Goal: Communication & Community: Answer question/provide support

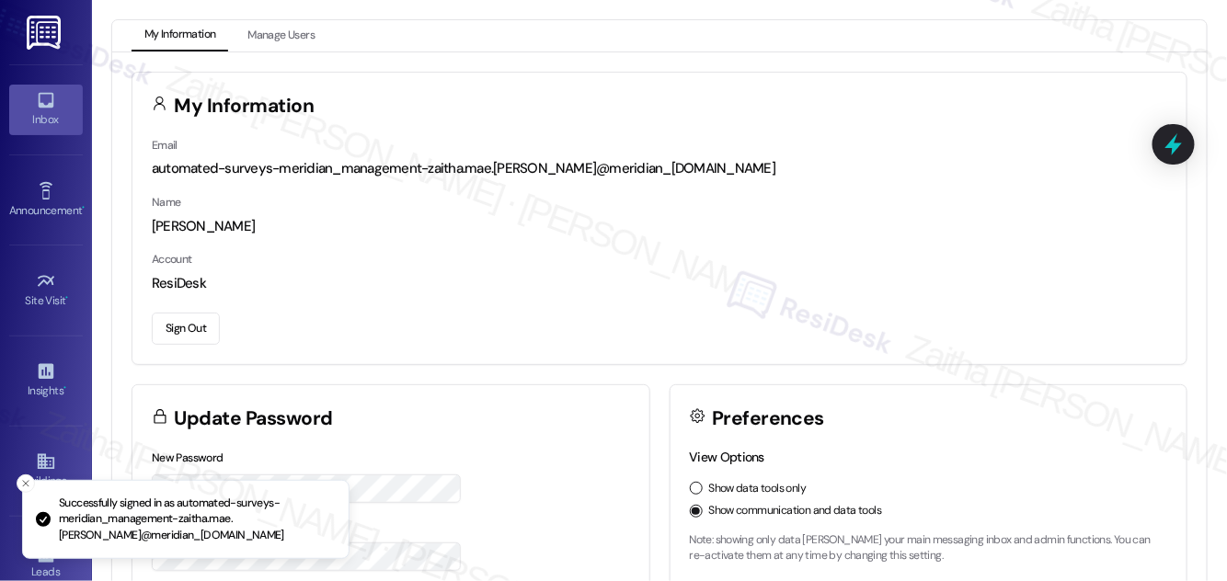
click at [51, 124] on div "Inbox" at bounding box center [46, 119] width 92 height 18
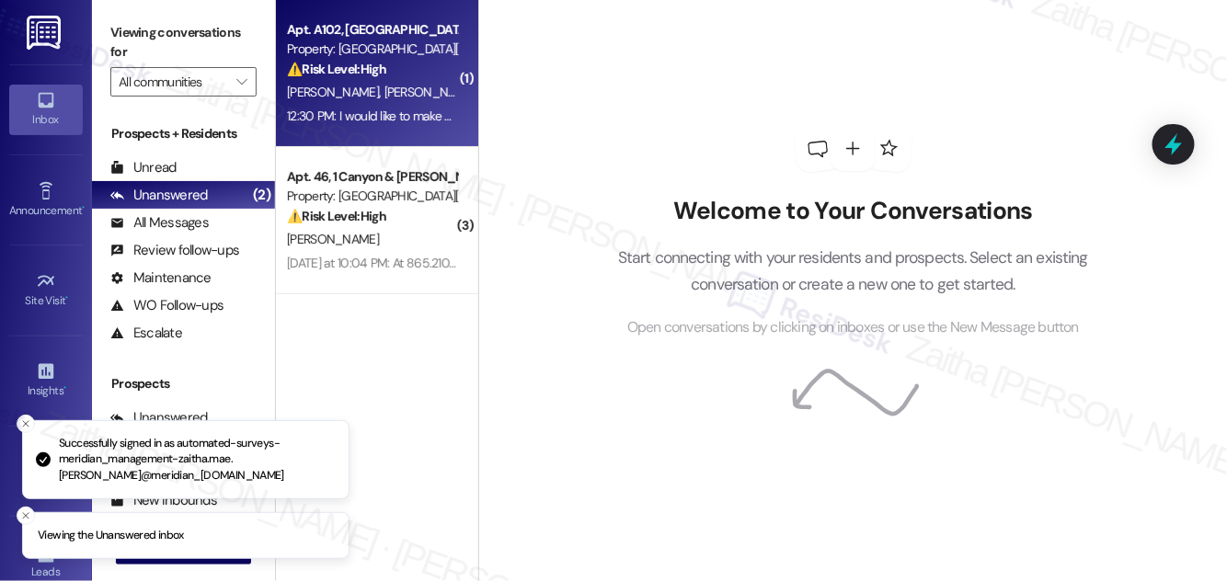
click at [439, 73] on div "⚠️ Risk Level: High The resident is requesting to make a partial payment, which…" at bounding box center [372, 69] width 170 height 19
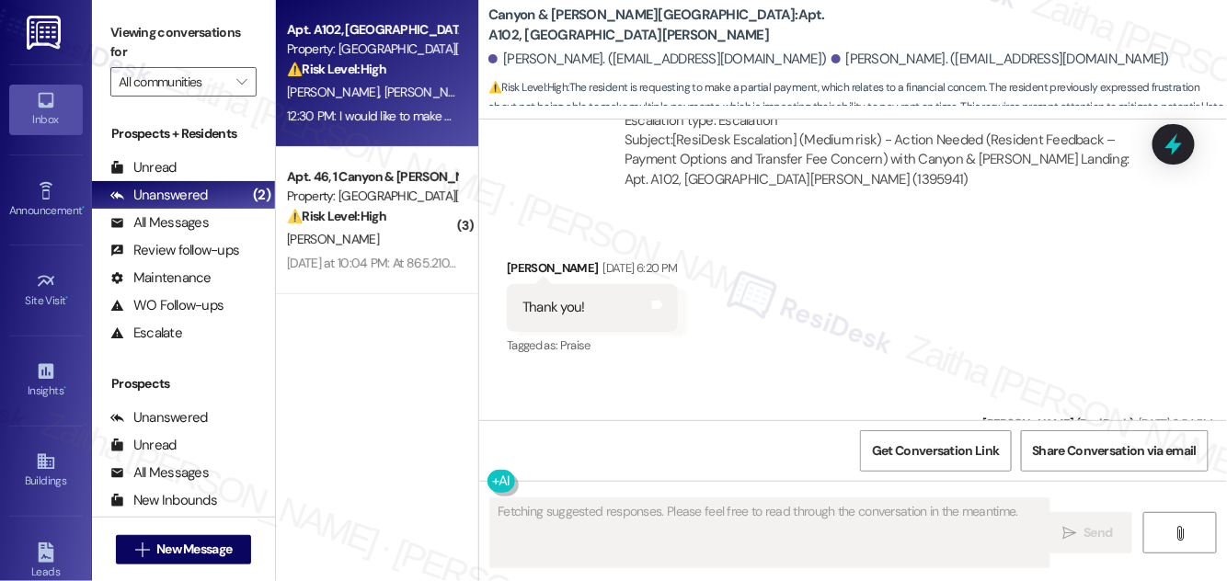
scroll to position [8515, 0]
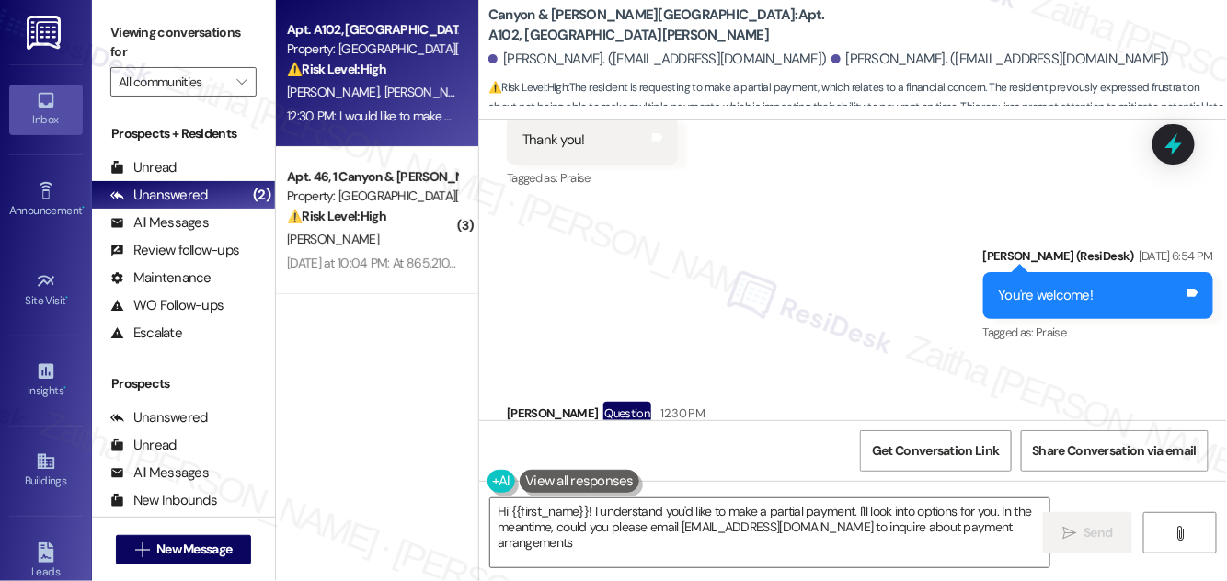
type textarea "Hi {{first_name}}! I understand you'd like to make a partial payment. I'll look…"
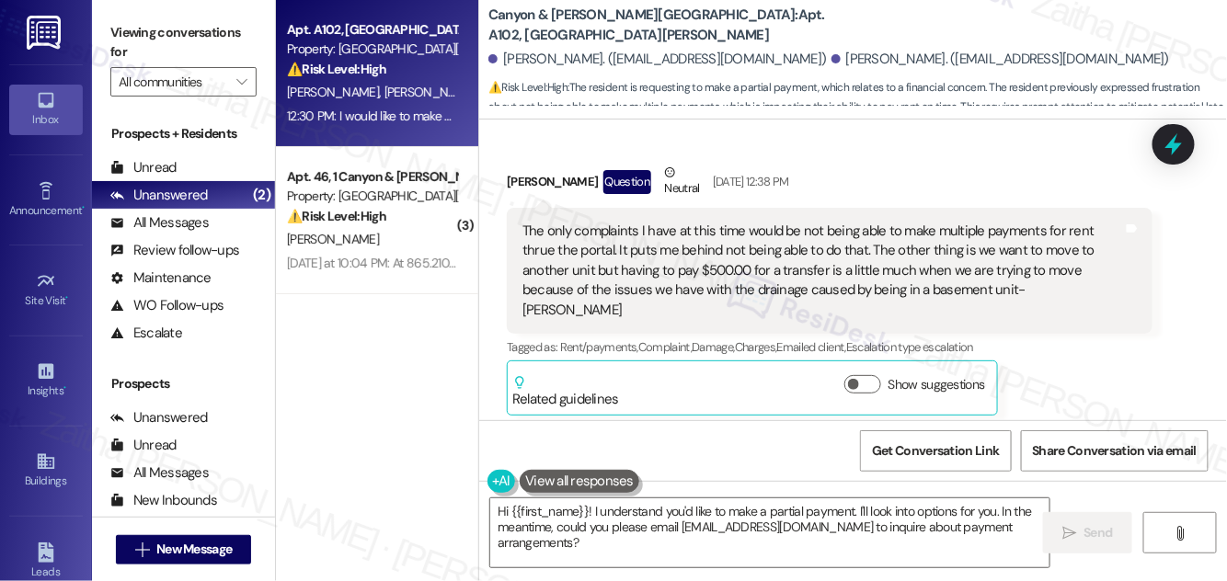
scroll to position [7680, 0]
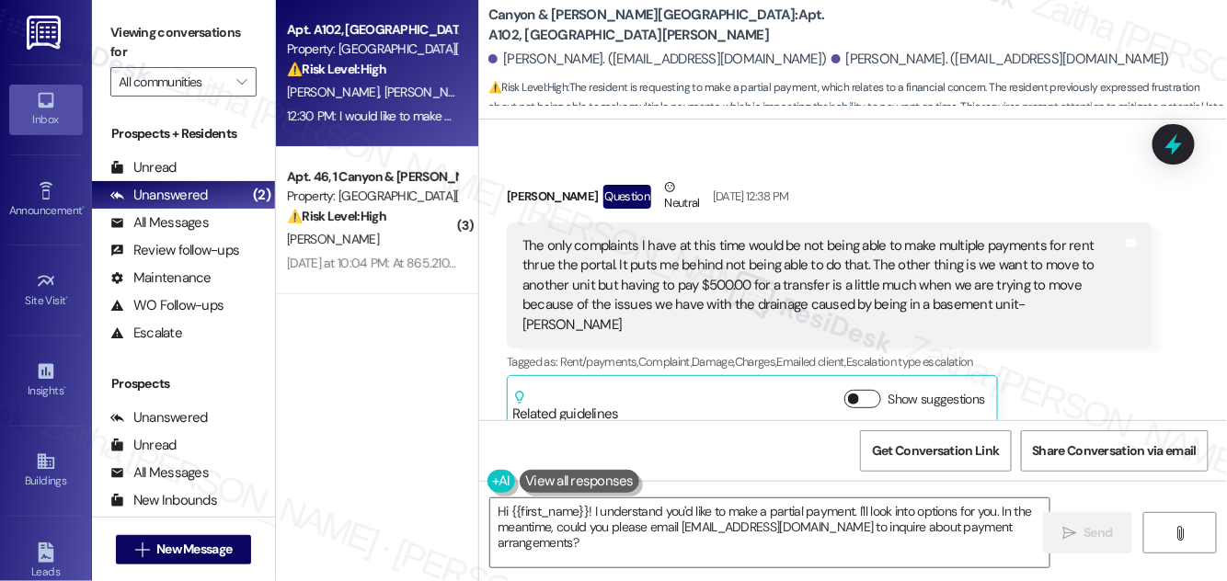
click at [868, 390] on button "Show suggestions" at bounding box center [862, 399] width 37 height 18
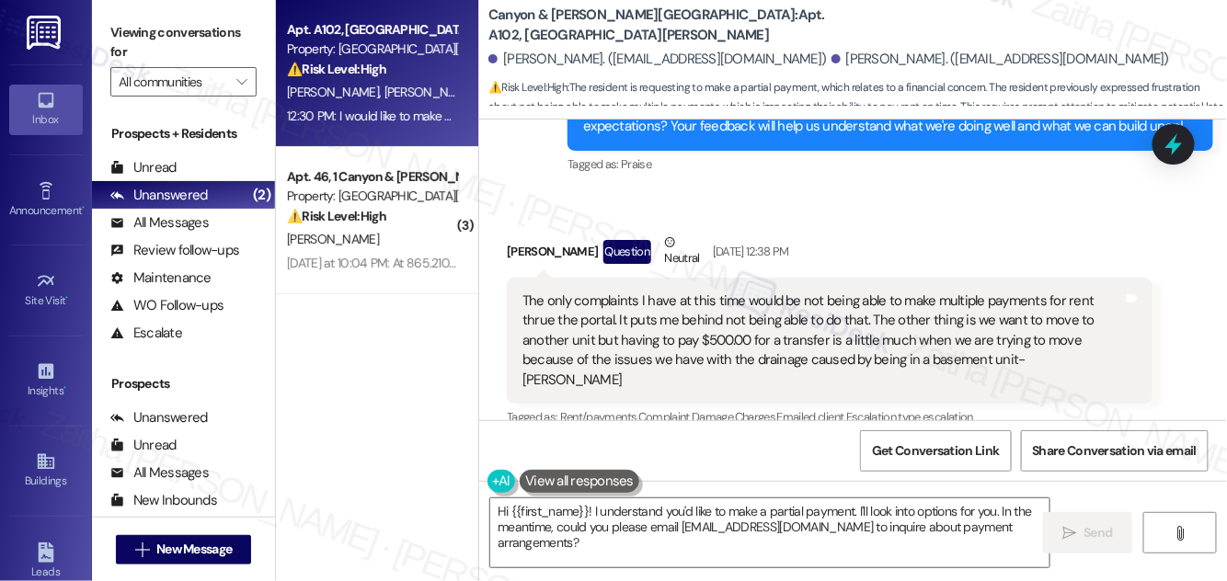
scroll to position [7596, 0]
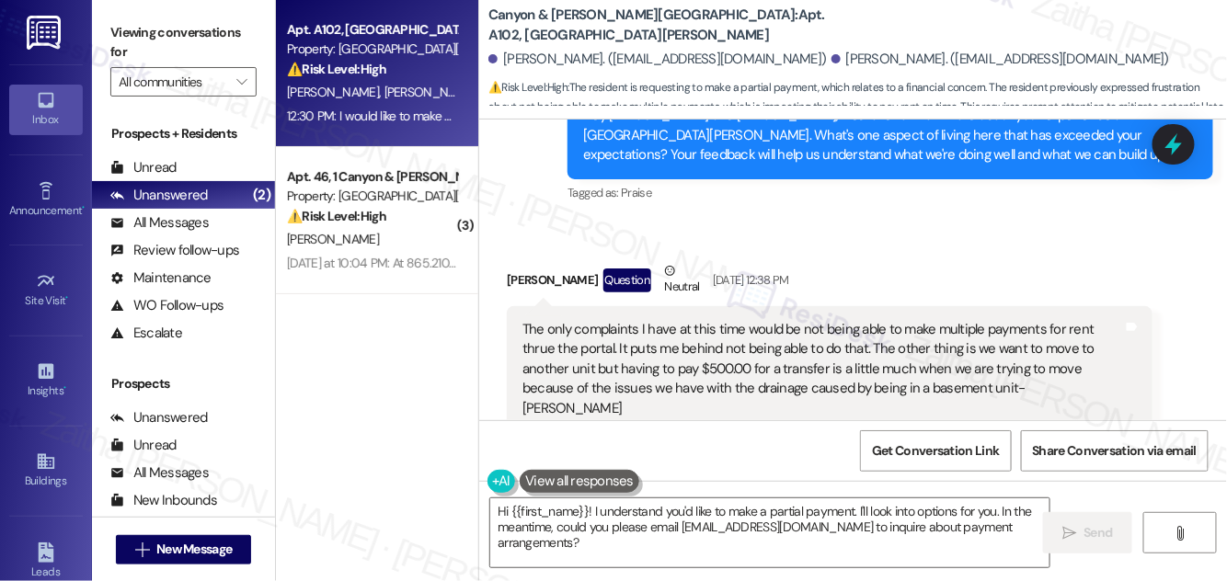
click at [864, 474] on button "Hide Suggestions" at bounding box center [866, 483] width 37 height 18
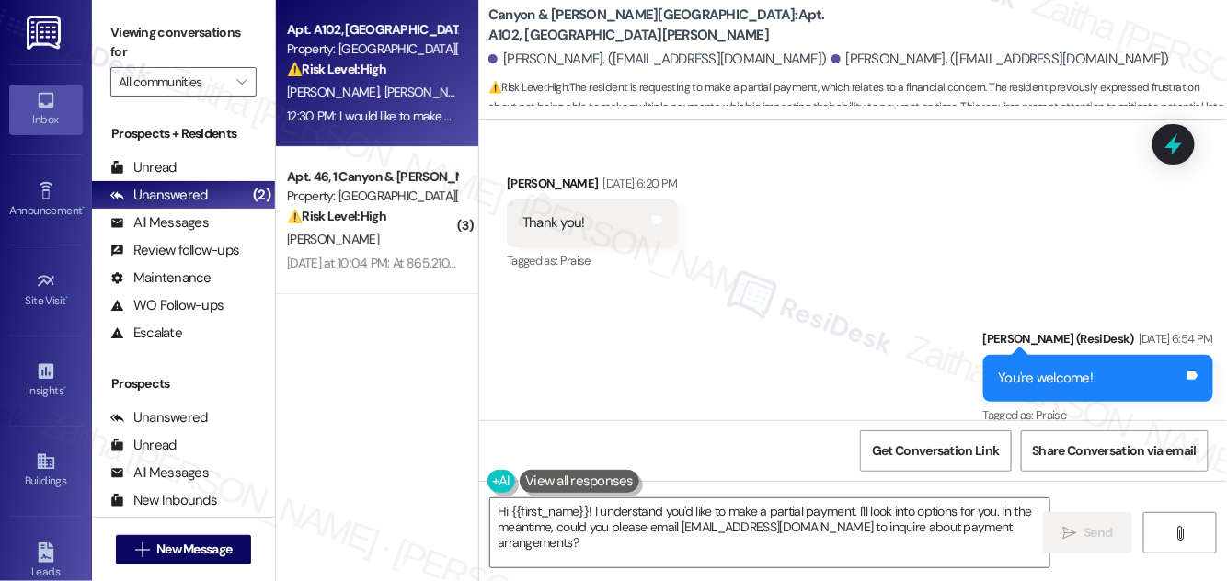
scroll to position [8515, 0]
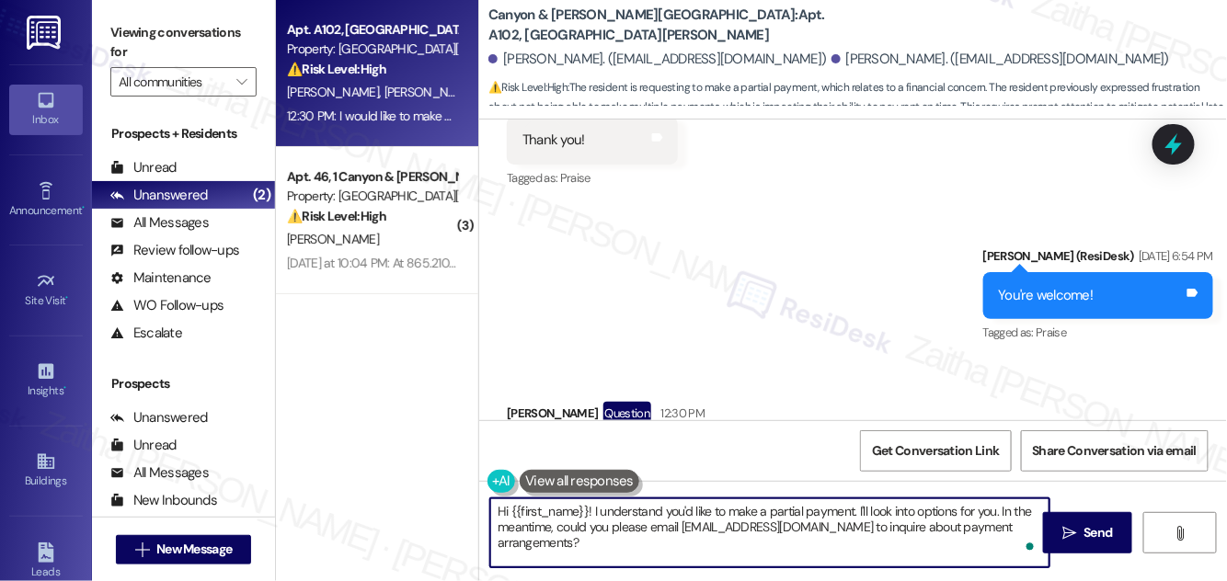
drag, startPoint x: 1001, startPoint y: 507, endPoint x: 1001, endPoint y: 540, distance: 33.1
click at [1001, 540] on textarea "Hi {{first_name}}! I understand you'd like to make a partial payment. I'll look…" at bounding box center [769, 532] width 559 height 69
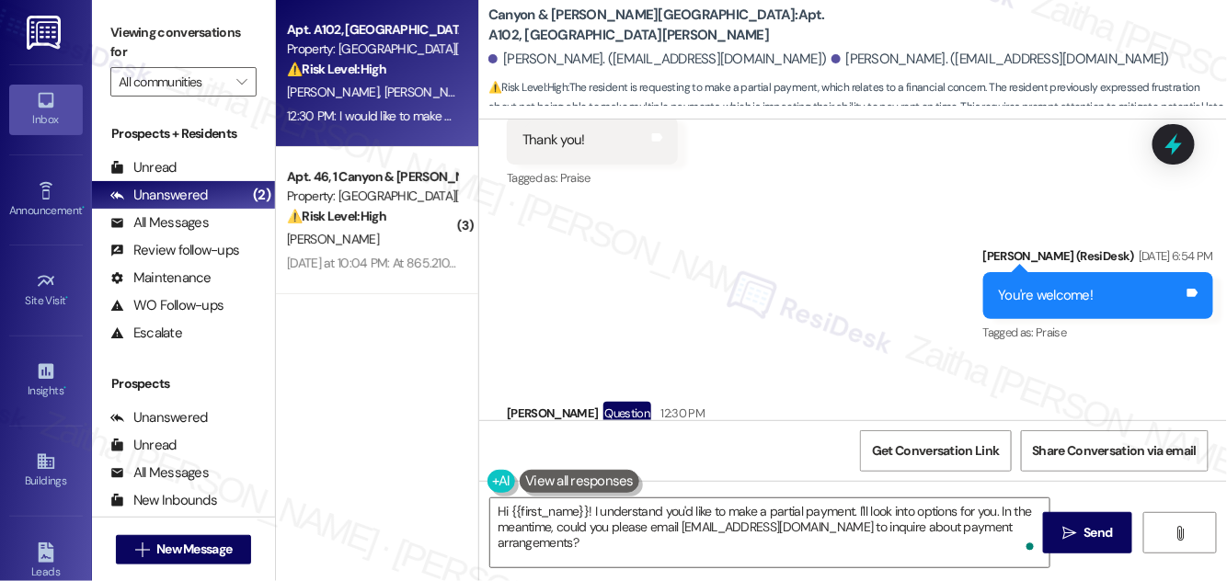
drag, startPoint x: 508, startPoint y: 355, endPoint x: 786, endPoint y: 369, distance: 279.0
click at [786, 431] on div "I would like to make a partial payment please. Tags and notes" at bounding box center [658, 454] width 303 height 47
copy div "I would like to make a partial payment please. Tags and notes"
click at [916, 360] on div "Received via SMS [PERSON_NAME] Question 12:30 PM I would like to make a partial…" at bounding box center [853, 439] width 748 height 159
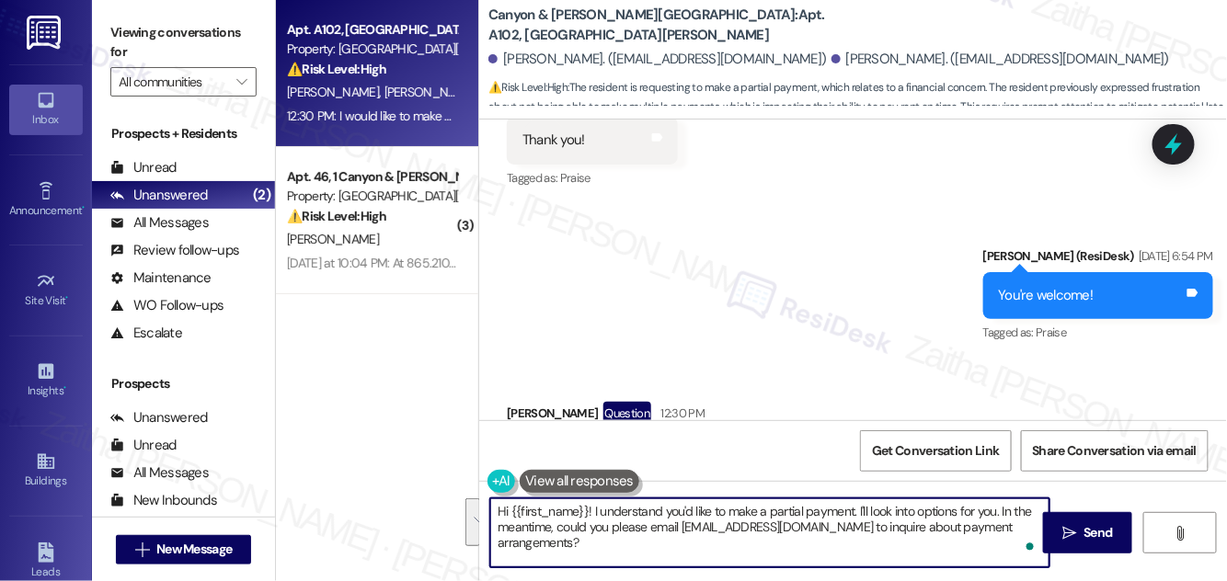
drag, startPoint x: 1002, startPoint y: 508, endPoint x: 971, endPoint y: 540, distance: 44.9
click at [1001, 549] on textarea "Hi {{first_name}}! I understand you'd like to make a partial payment. I'll look…" at bounding box center [769, 532] width 559 height 69
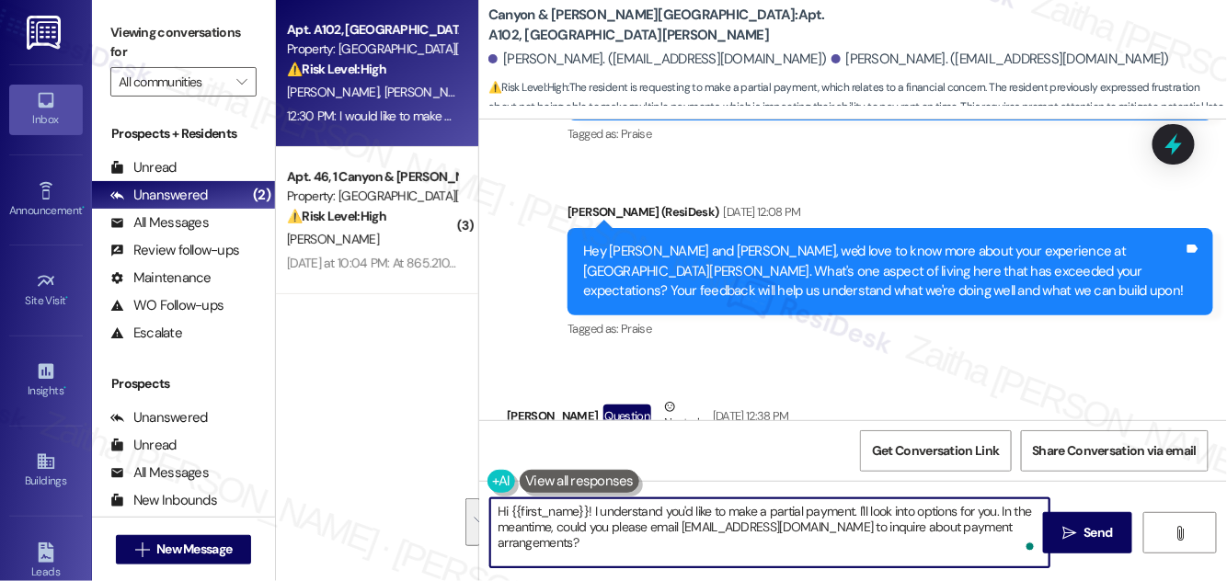
scroll to position [7679, 0]
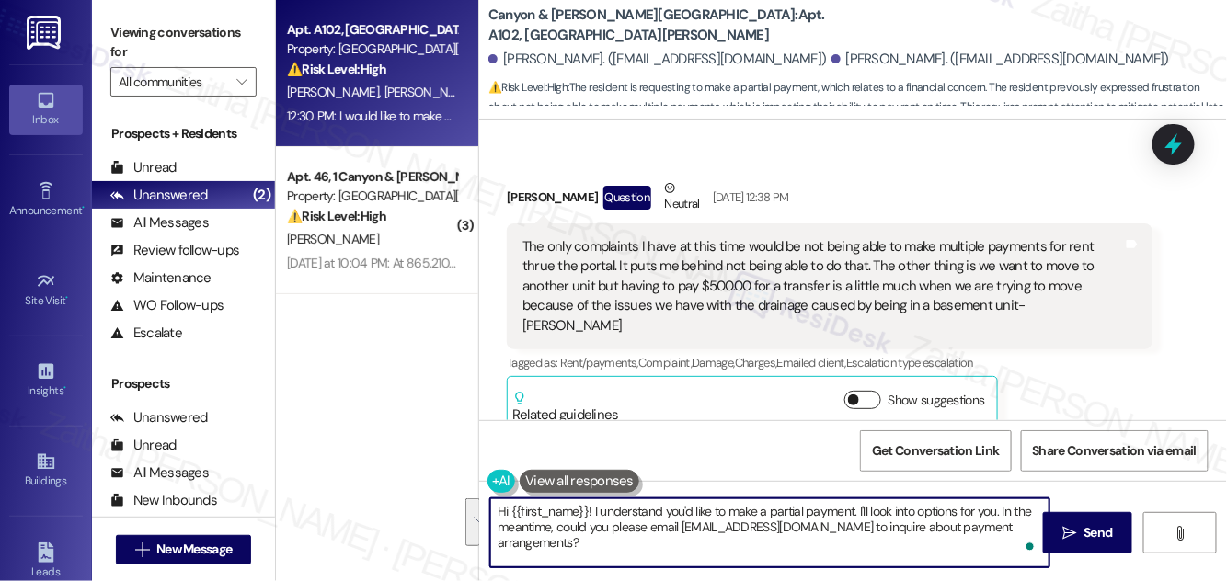
click at [867, 391] on button "Show suggestions" at bounding box center [862, 400] width 37 height 18
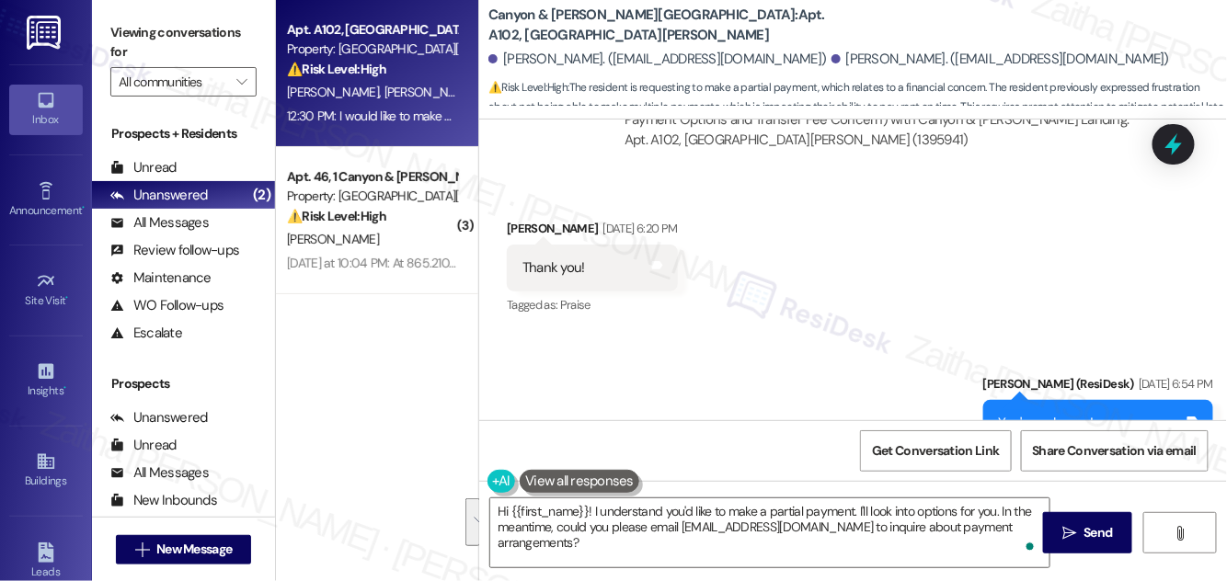
scroll to position [8748, 0]
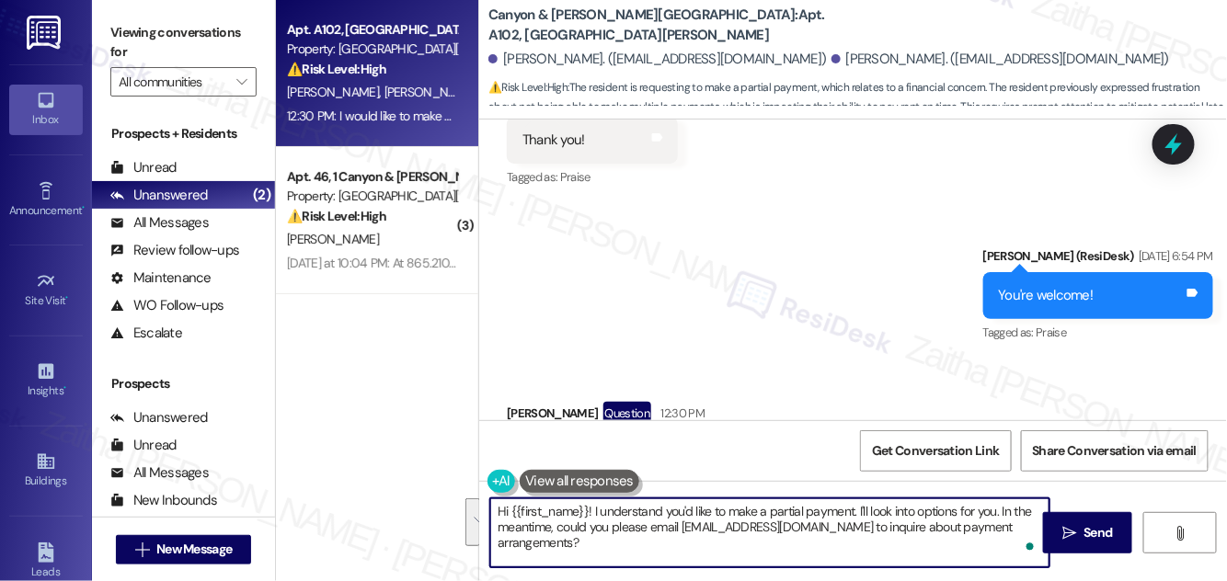
drag, startPoint x: 497, startPoint y: 511, endPoint x: 605, endPoint y: 555, distance: 116.8
click at [604, 555] on textarea "Hi {{first_name}}! I understand you'd like to make a partial payment. I'll look…" at bounding box center [769, 532] width 559 height 69
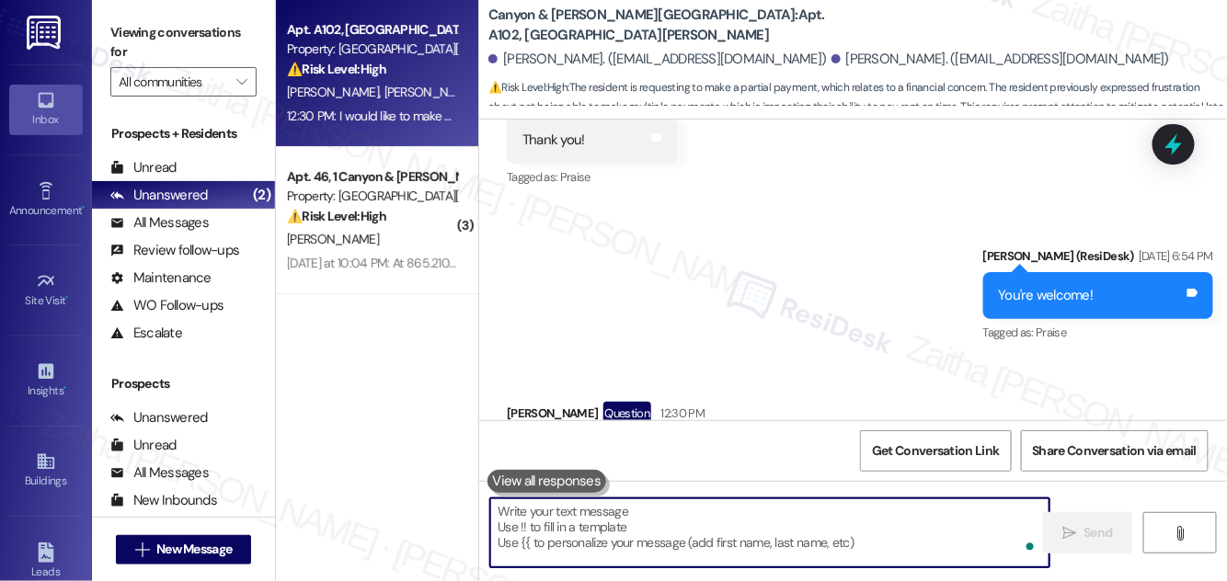
paste textarea "Hi {{first_name}}, thank you for reaching out. I’ll relay your request to the t…"
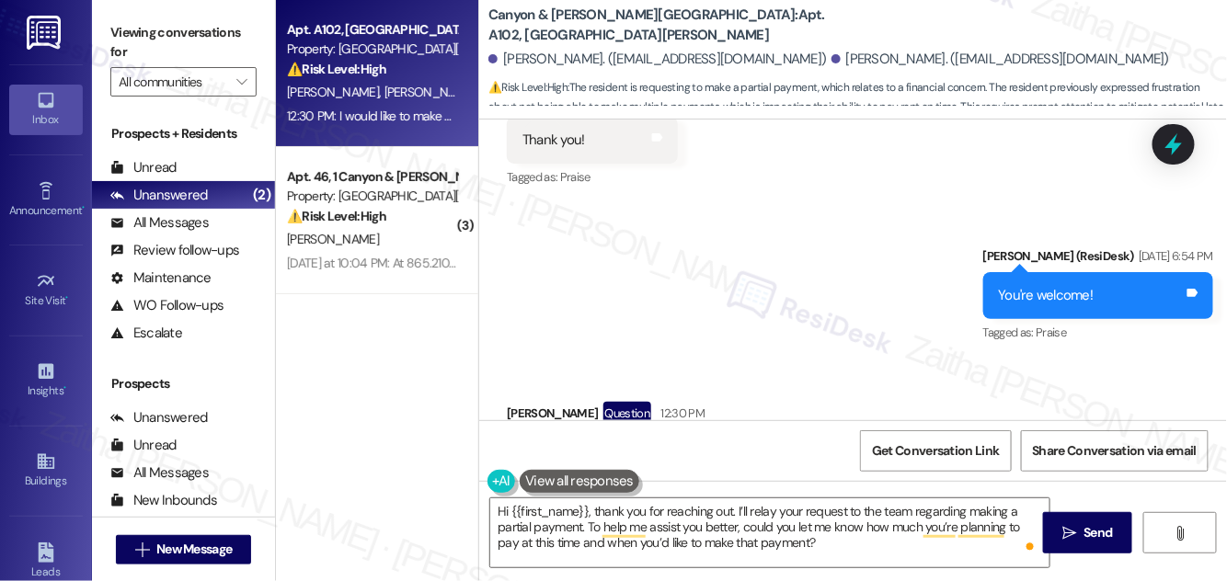
click at [517, 402] on div "[PERSON_NAME] Question 12:30 PM" at bounding box center [658, 416] width 303 height 29
copy div "[PERSON_NAME]"
click at [575, 514] on textarea "Hi {{first_name}}, thank you for reaching out. I’ll relay your request to the t…" at bounding box center [769, 532] width 559 height 69
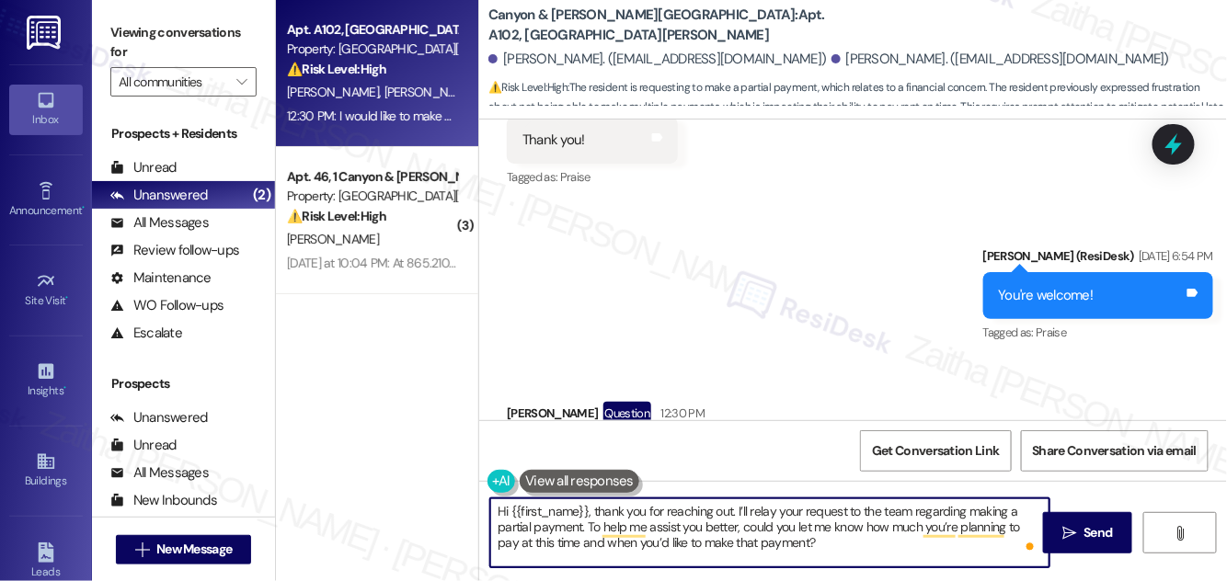
click at [575, 514] on textarea "Hi {{first_name}}, thank you for reaching out. I’ll relay your request to the t…" at bounding box center [769, 532] width 559 height 69
paste textarea "[PERSON_NAME]"
type textarea "Hi [PERSON_NAME], thank you for reaching out. I’ll relay your request to the te…"
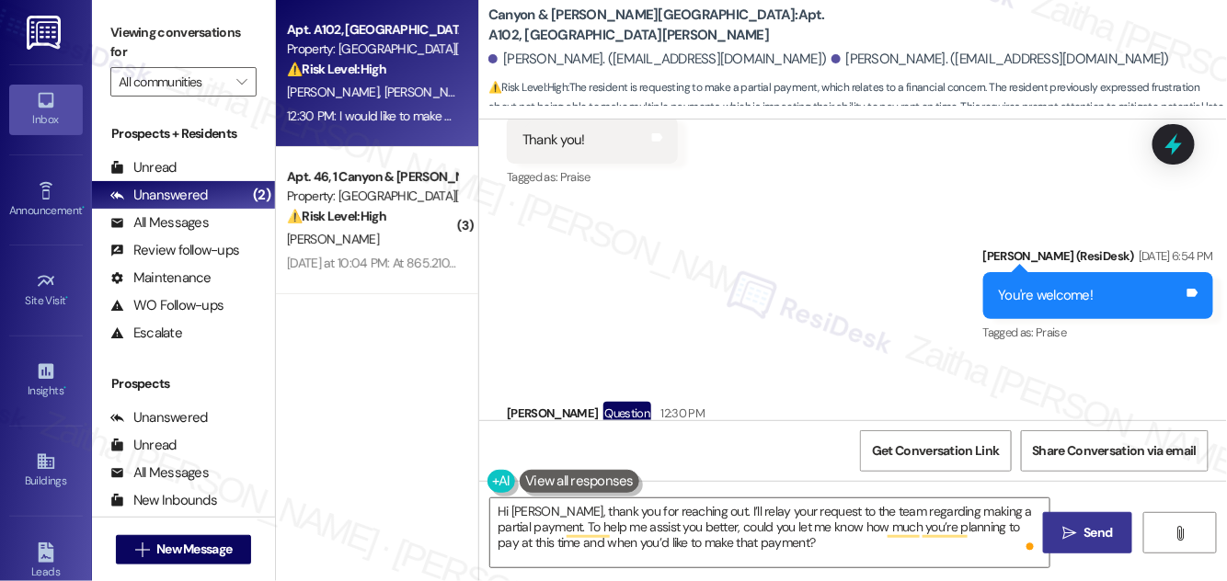
drag, startPoint x: 1085, startPoint y: 529, endPoint x: 1070, endPoint y: 526, distance: 15.9
click at [1085, 529] on span "Send" at bounding box center [1097, 532] width 29 height 19
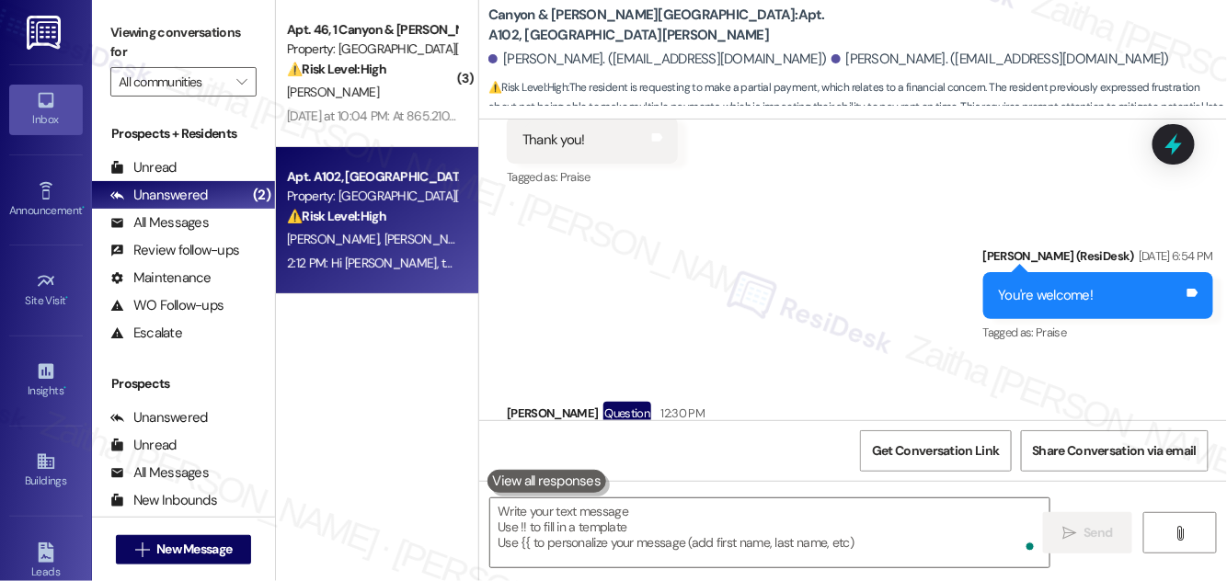
click at [433, 242] on div "[PERSON_NAME] [PERSON_NAME]" at bounding box center [372, 239] width 174 height 23
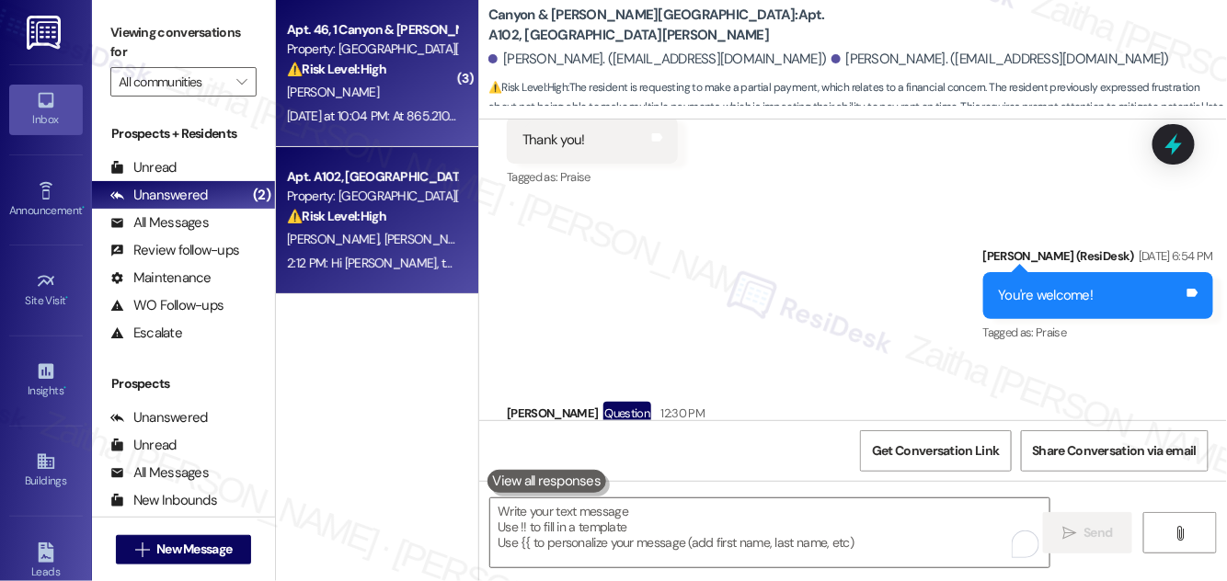
click at [409, 68] on div "⚠️ Risk Level: High The resident is having issues with the renewal portal and i…" at bounding box center [372, 69] width 170 height 19
type textarea "Fetching suggested responses. Please feel free to read through the conversation…"
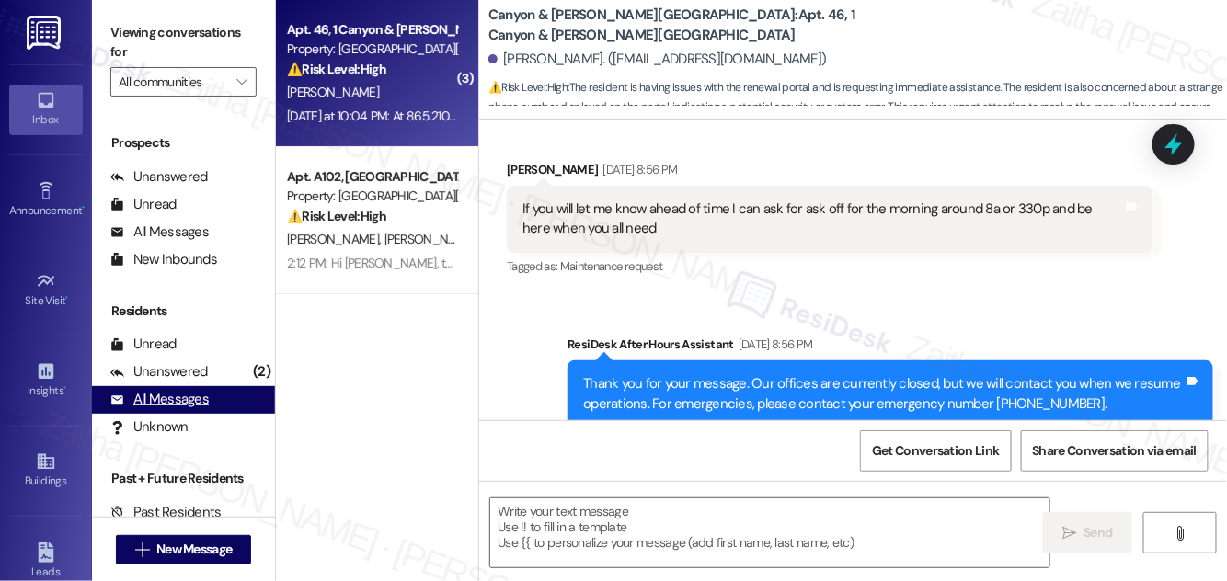
scroll to position [243, 0]
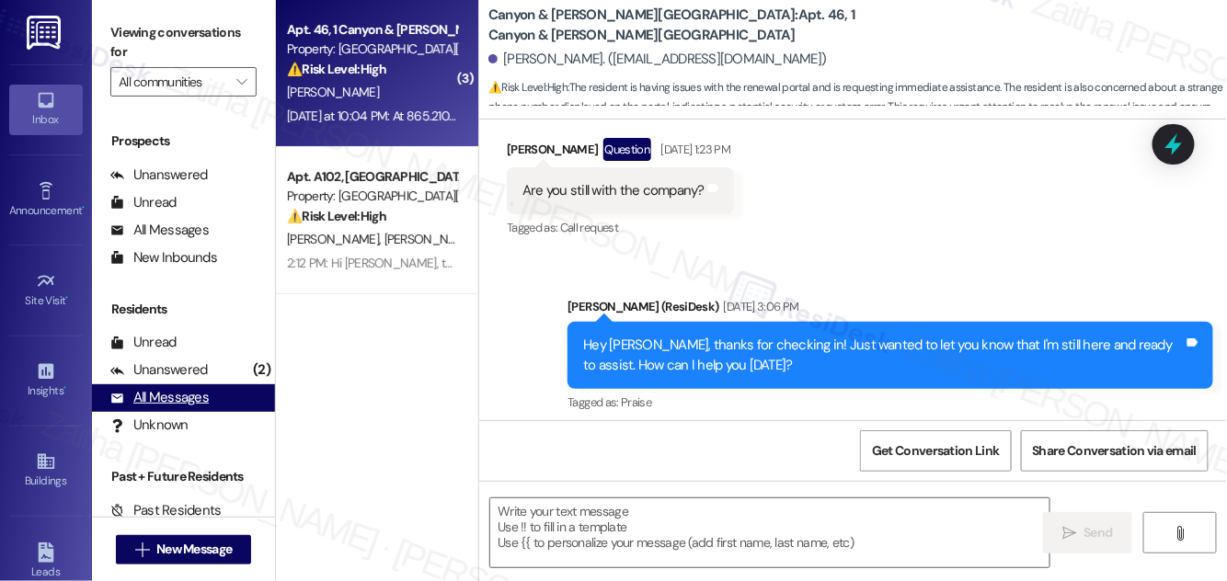
type textarea "Fetching suggested responses. Please feel free to read through the conversation…"
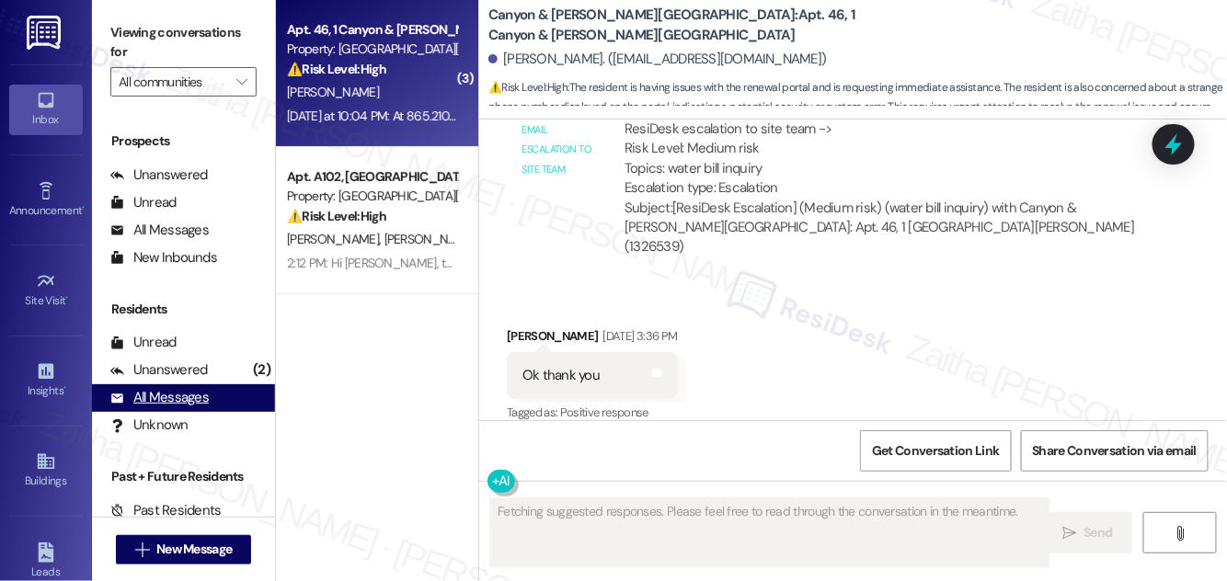
scroll to position [15407, 0]
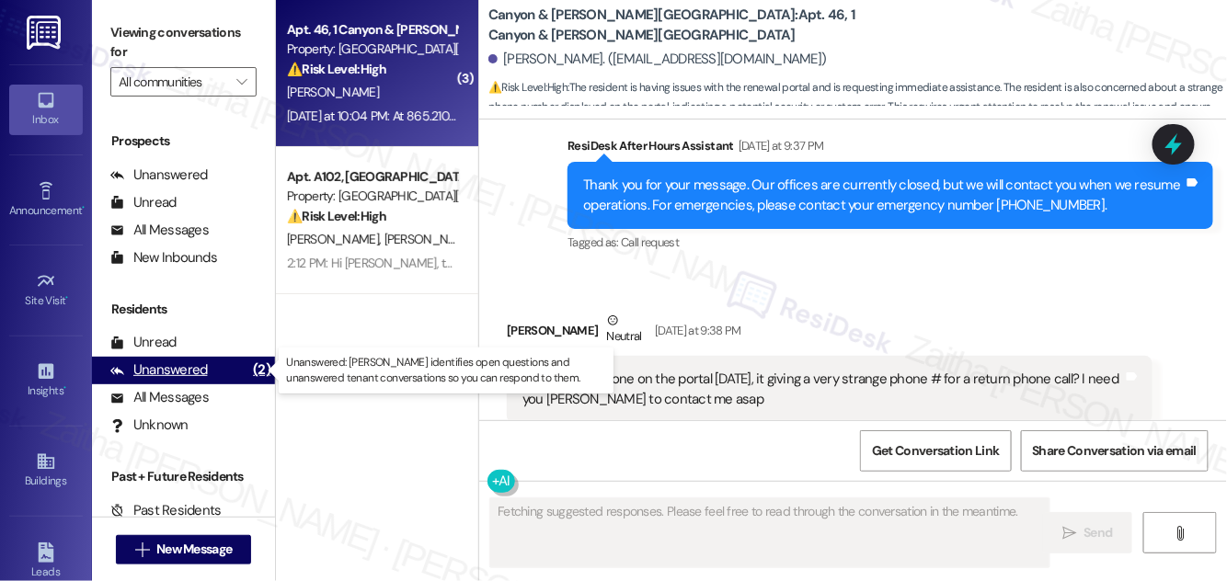
click at [164, 371] on div "Unanswered" at bounding box center [158, 369] width 97 height 19
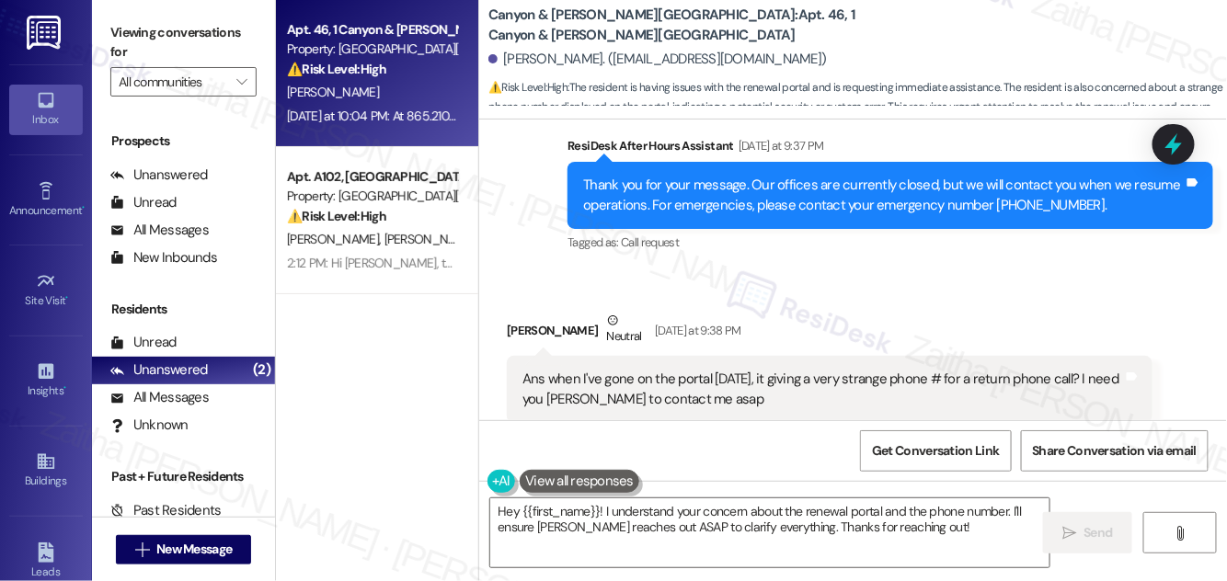
click at [865, 465] on button "Show suggestions" at bounding box center [862, 474] width 37 height 18
click at [855, 465] on button "Hide Suggestions" at bounding box center [866, 474] width 37 height 18
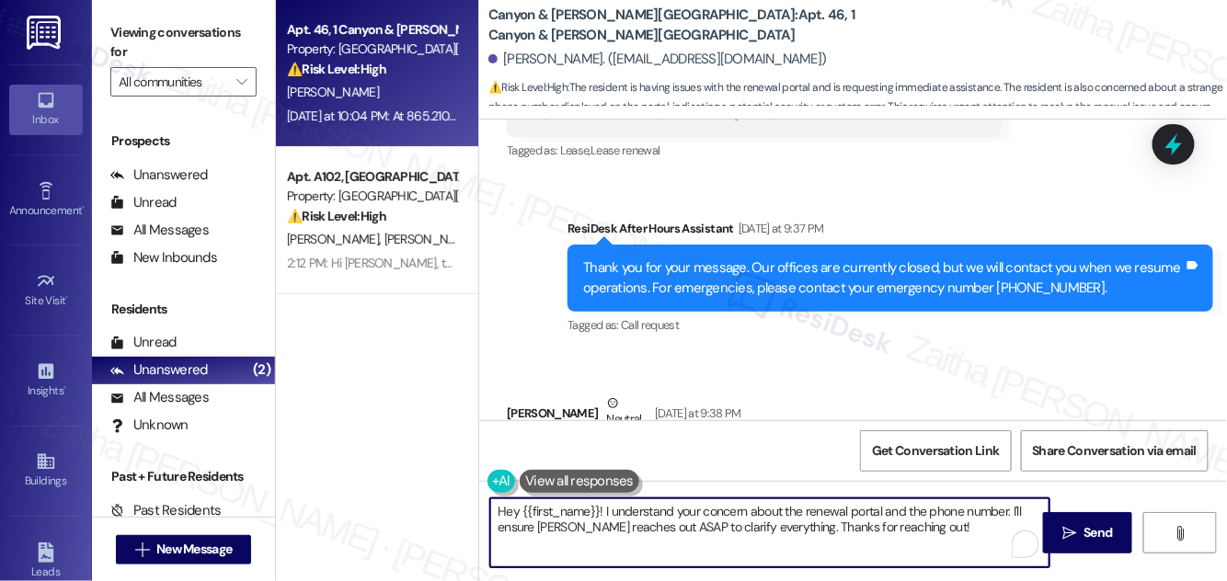
drag, startPoint x: 918, startPoint y: 530, endPoint x: 499, endPoint y: 526, distance: 418.4
click at [499, 526] on textarea "Hey {{first_name}}! I understand your concern about the renewal portal and the …" at bounding box center [769, 532] width 559 height 69
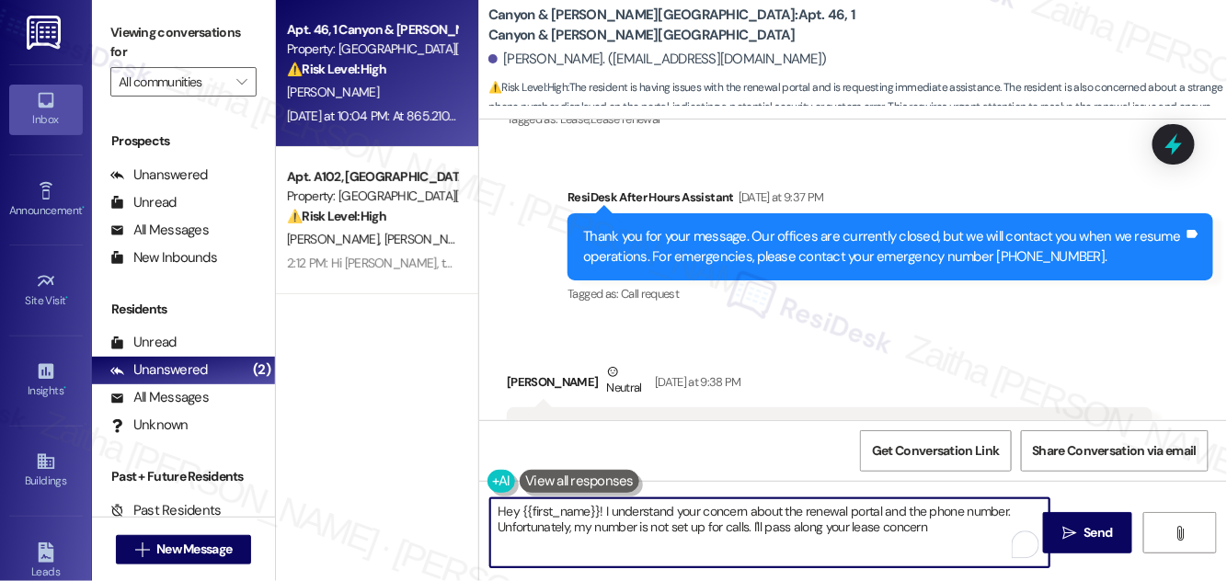
scroll to position [15407, 0]
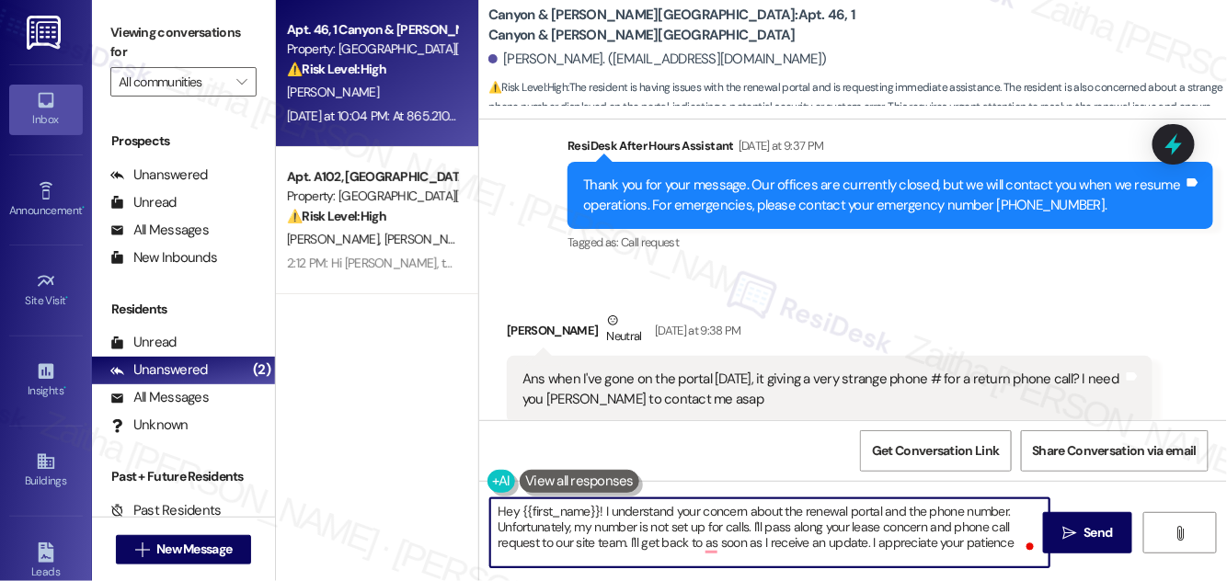
type textarea "Hey {{first_name}}! I understand your concern about the renewal portal and the …"
drag, startPoint x: 498, startPoint y: 509, endPoint x: 1013, endPoint y: 564, distance: 517.8
click at [1013, 564] on textarea "Hey {{first_name}}! I understand your concern about the renewal portal and the …" at bounding box center [769, 532] width 559 height 69
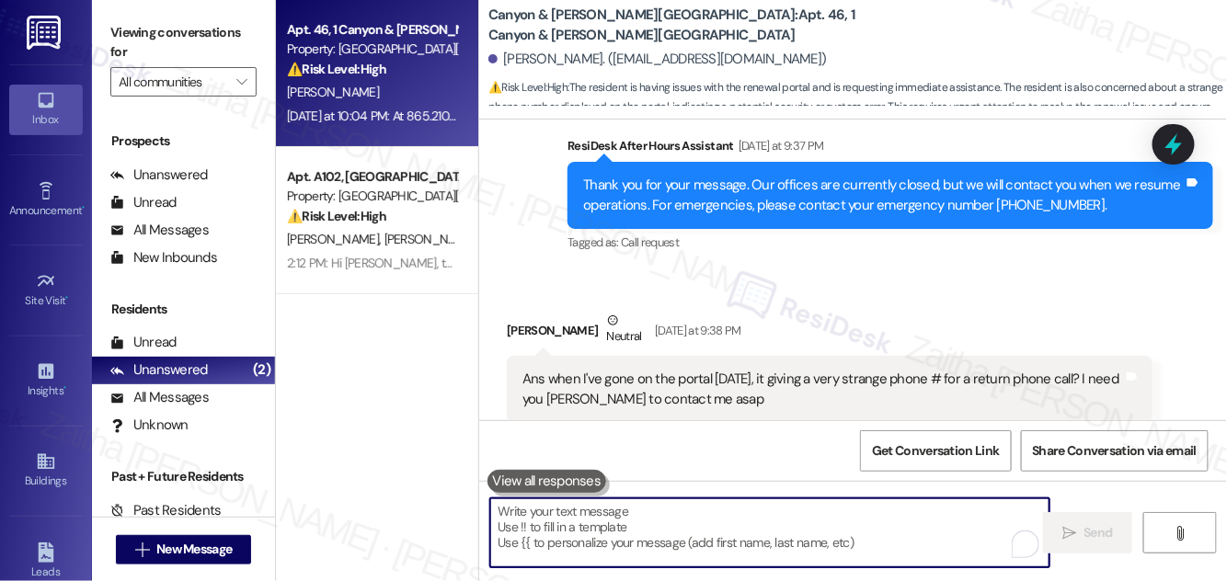
click at [896, 338] on div "Received via SMS [PERSON_NAME] Neutral [DATE] at 9:38 PM Ans when I've gone on …" at bounding box center [853, 471] width 748 height 404
click at [608, 519] on textarea "To enrich screen reader interactions, please activate Accessibility in Grammarl…" at bounding box center [769, 532] width 559 height 69
paste textarea "Hi {{first_name}}! I understand your concern about renewing through the portal …"
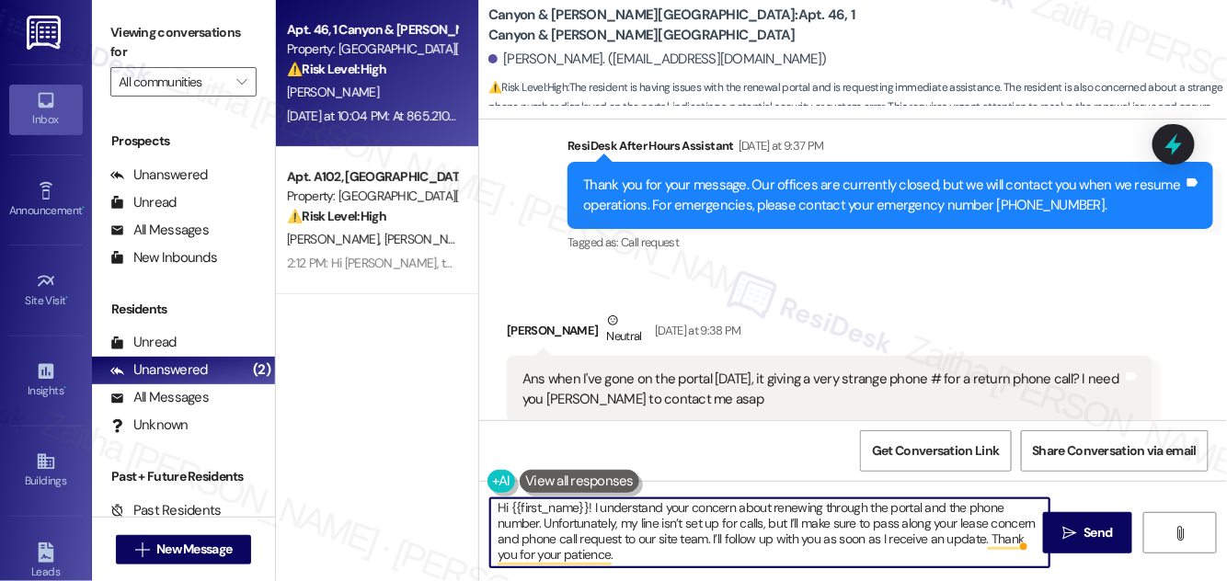
scroll to position [5, 0]
type textarea "Hi {{first_name}}! I understand your concern about renewing through the portal …"
click at [1116, 524] on span "Send" at bounding box center [1098, 532] width 36 height 19
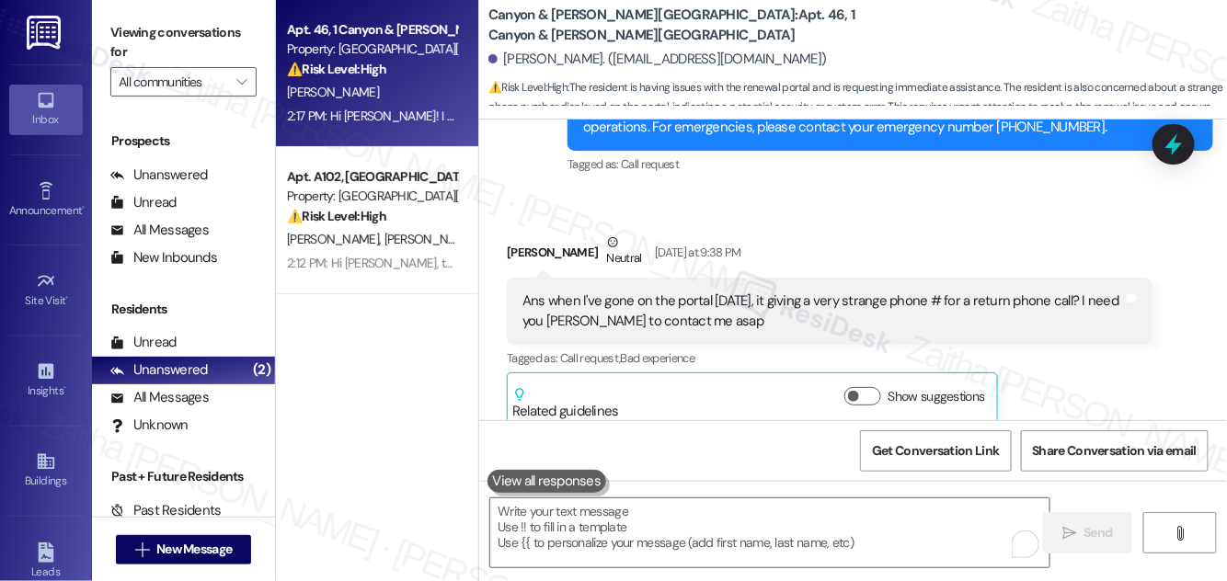
scroll to position [15595, 0]
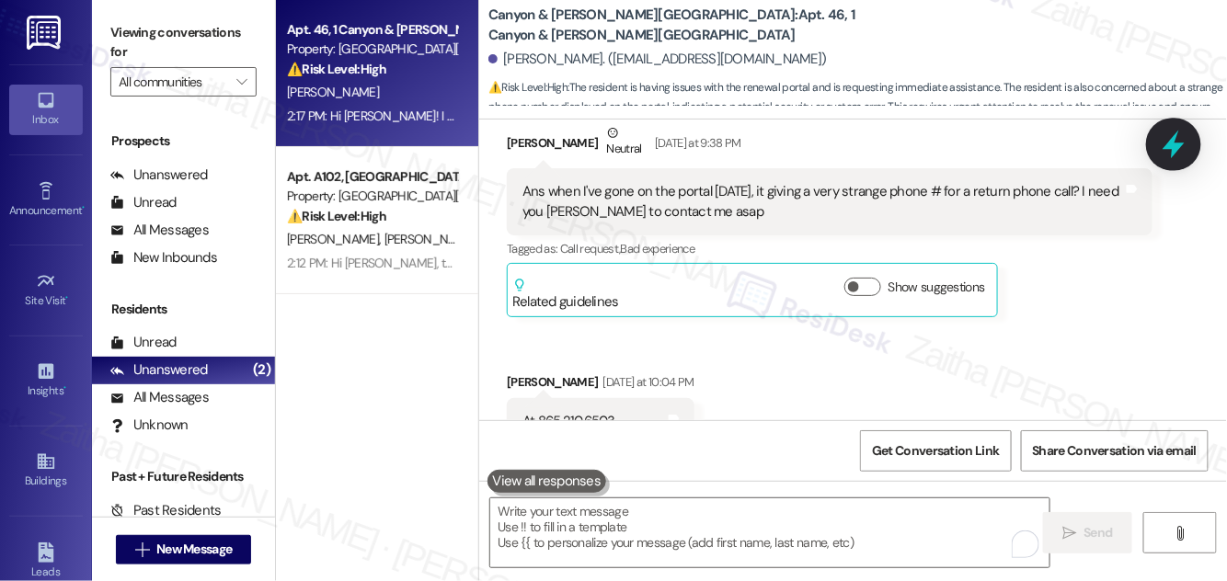
click at [1172, 145] on icon at bounding box center [1173, 145] width 22 height 29
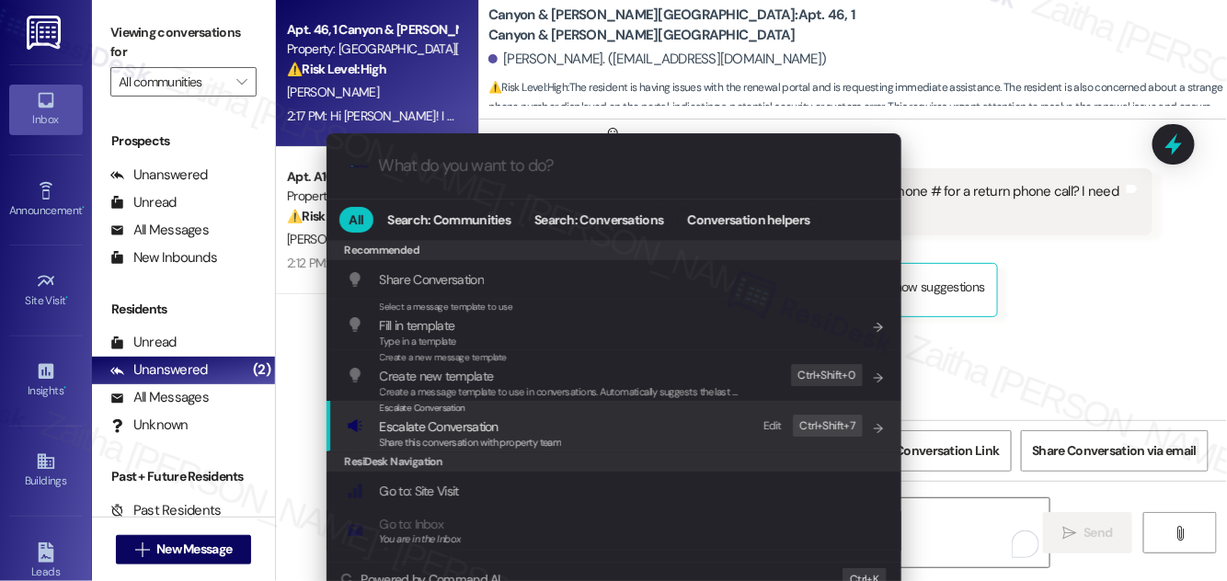
click at [487, 429] on span "Escalate Conversation" at bounding box center [439, 426] width 119 height 17
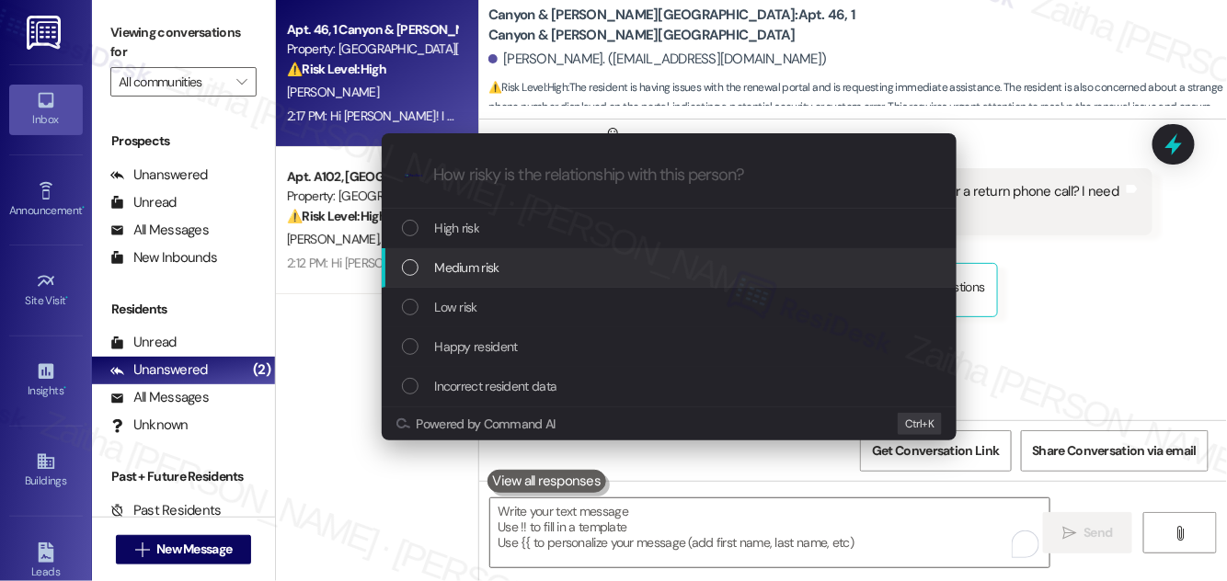
click at [524, 273] on div "Medium risk" at bounding box center [671, 267] width 538 height 20
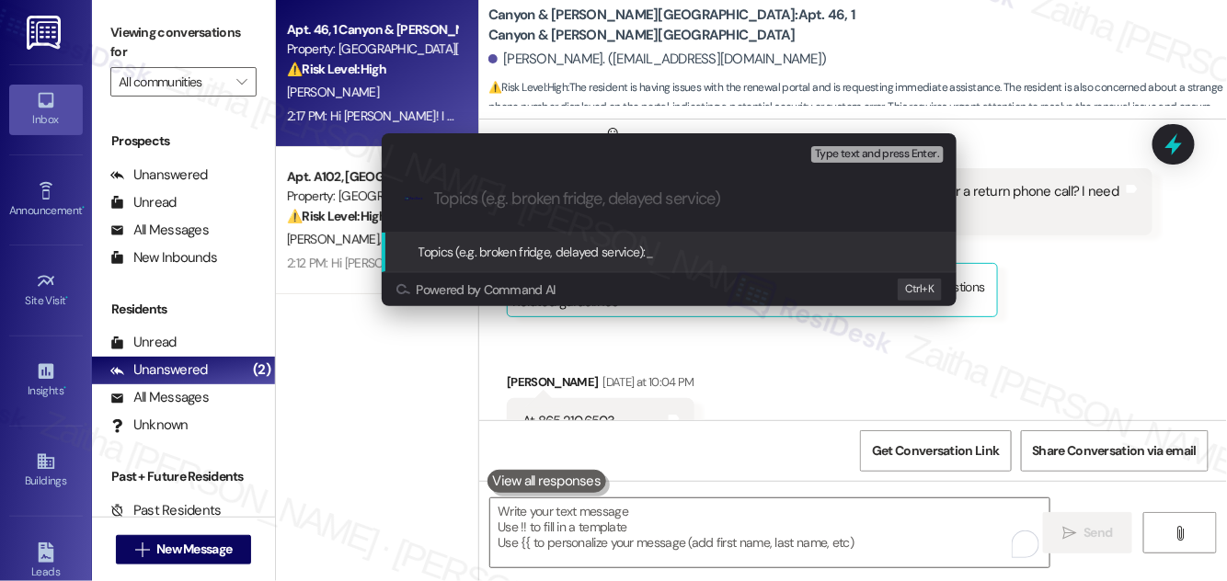
paste input "Lease Renewal Concern & Call Request"
type input "Lease Renewal Concern & Call Request"
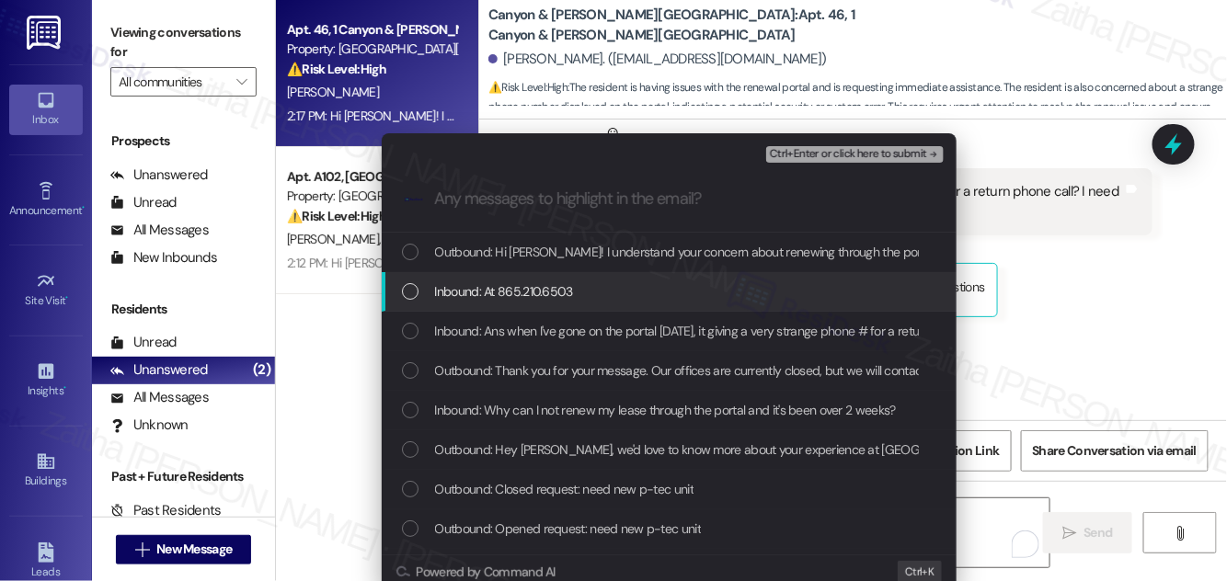
click at [636, 282] on div "Inbound: At 865.210.6503" at bounding box center [671, 291] width 538 height 20
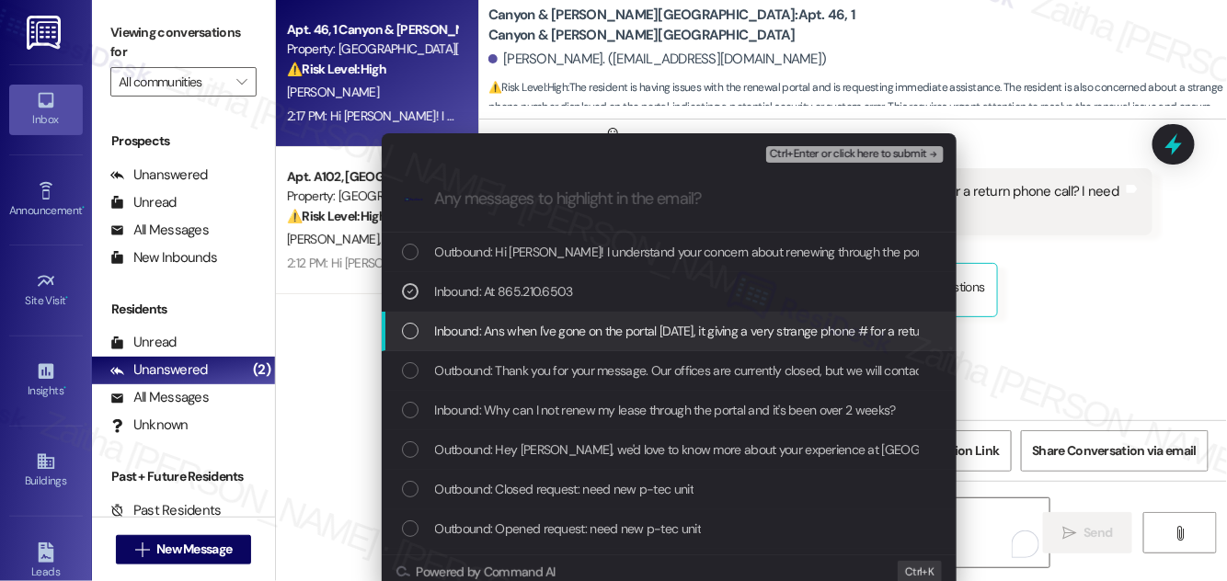
click at [627, 327] on span "Inbound: Ans when I've gone on the portal [DATE], it giving a very strange phon…" at bounding box center [845, 331] width 820 height 20
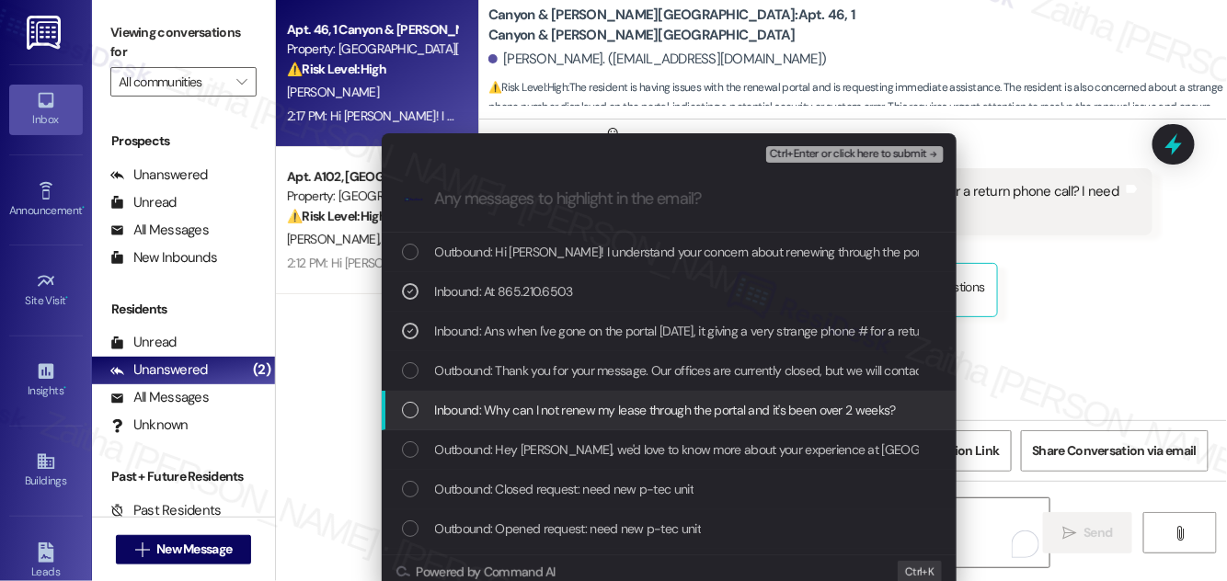
click at [623, 405] on span "Inbound: Why can I not renew my lease through the portal and it's been over 2 w…" at bounding box center [665, 410] width 461 height 20
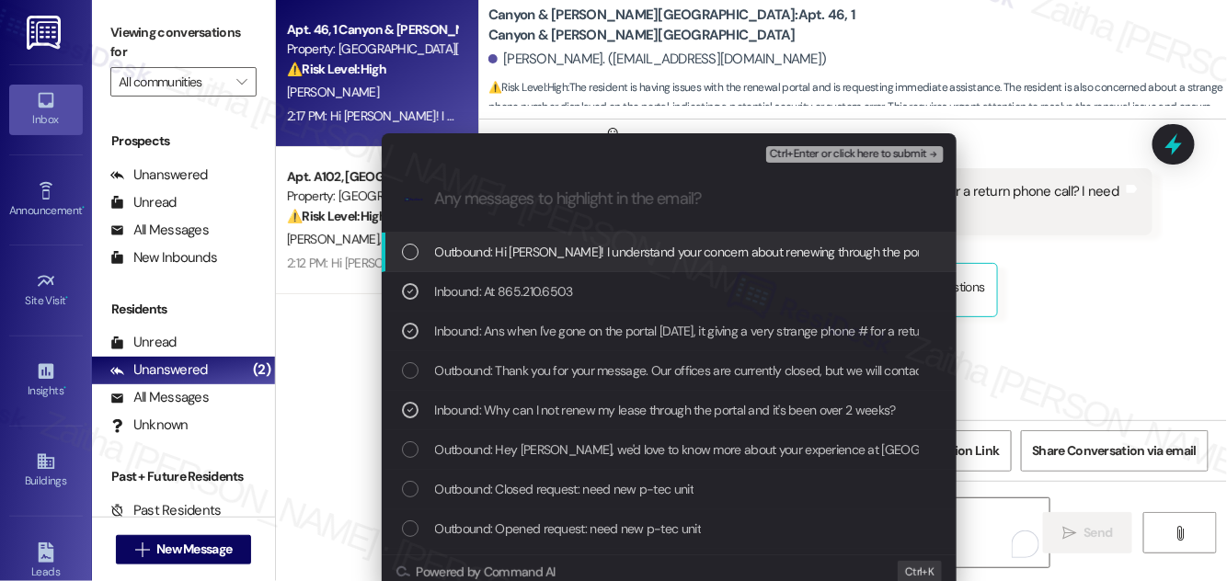
click at [815, 151] on span "Ctrl+Enter or click here to submit" at bounding box center [848, 154] width 157 height 13
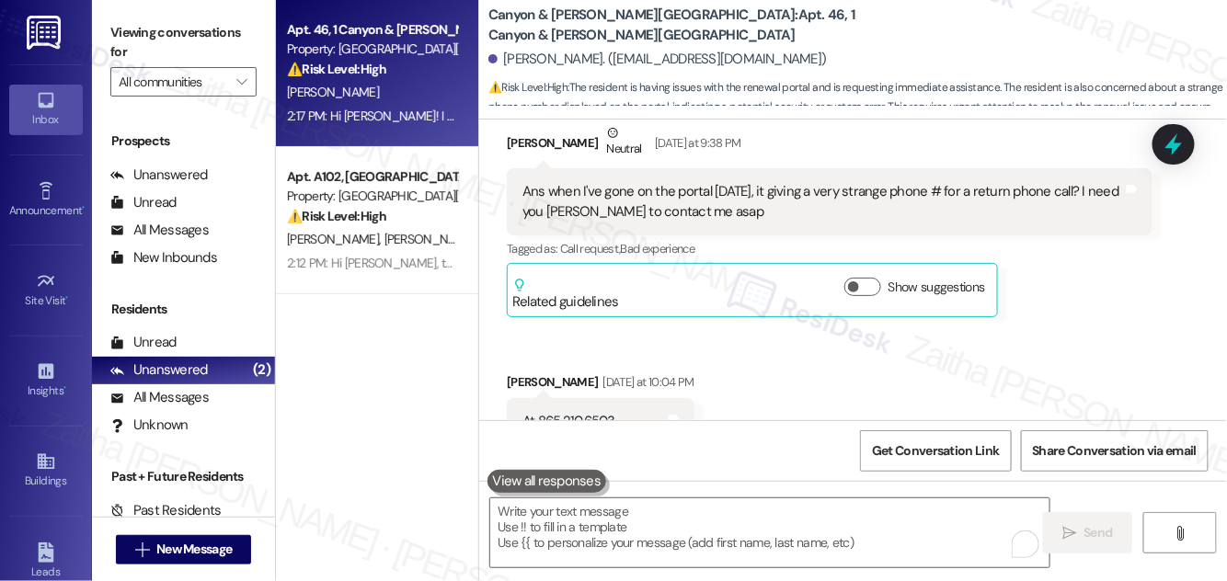
scroll to position [15407, 0]
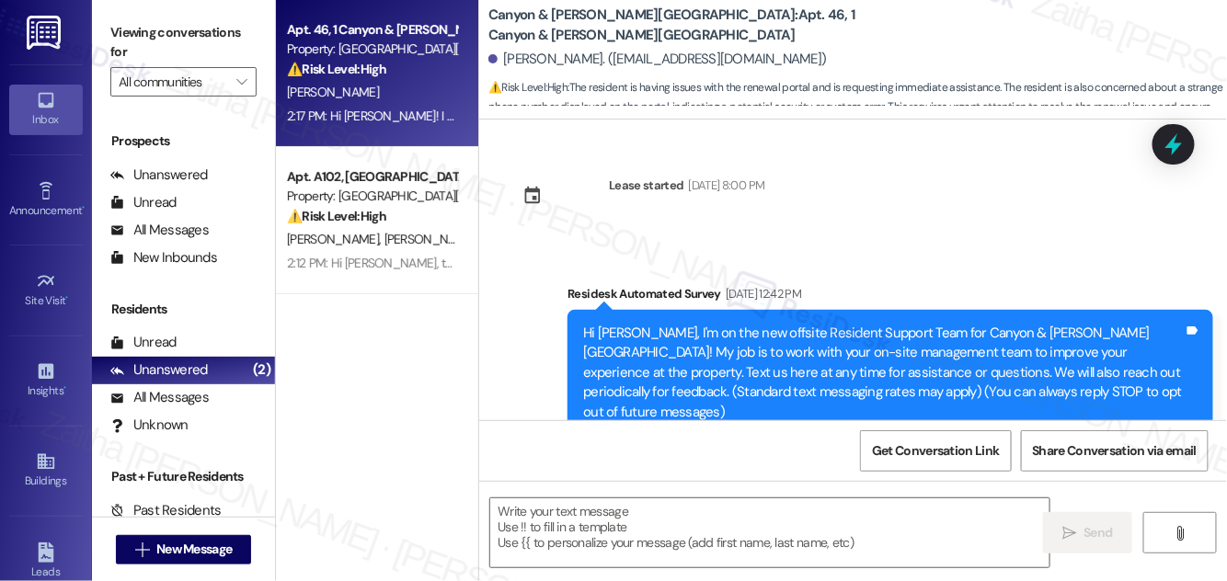
type textarea "Fetching suggested responses. Please feel free to read through the conversation…"
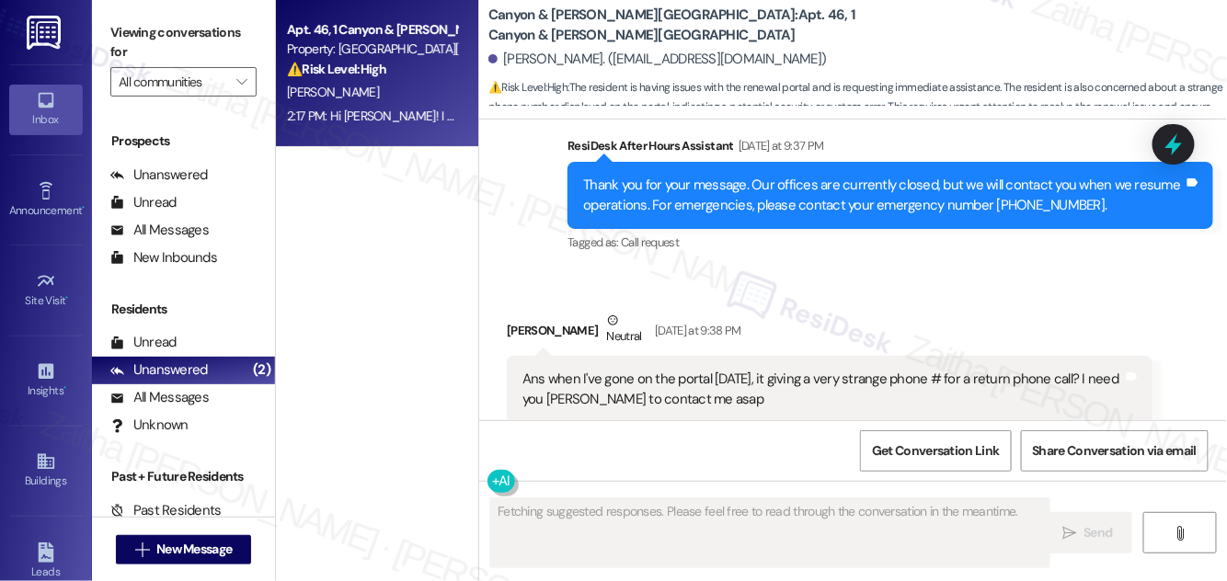
scroll to position [289, 0]
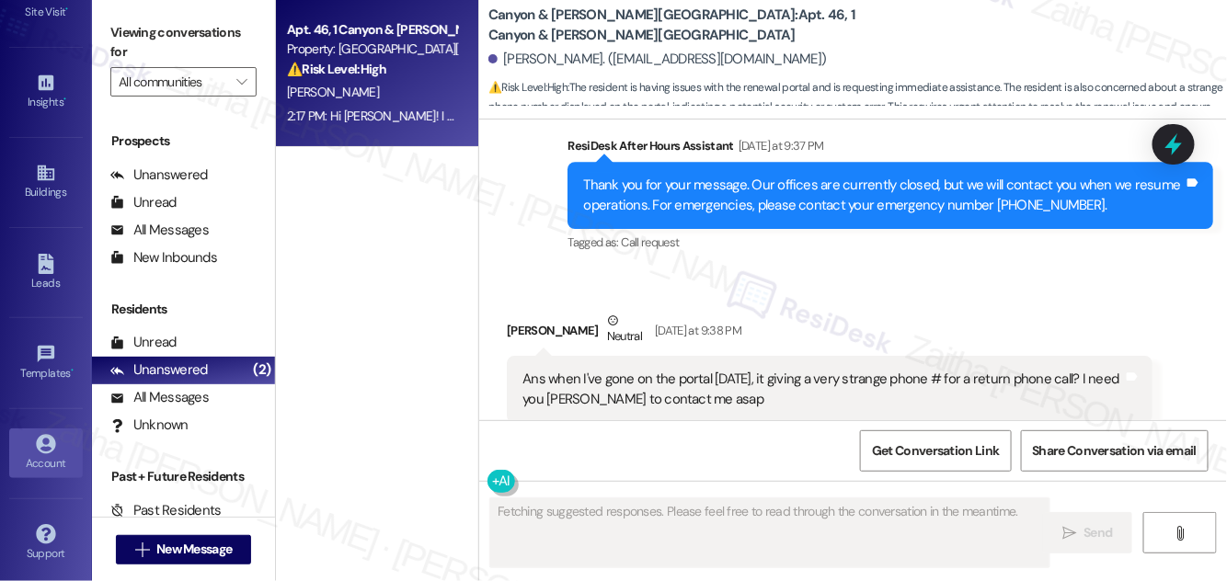
click at [53, 454] on div "Account" at bounding box center [46, 463] width 92 height 18
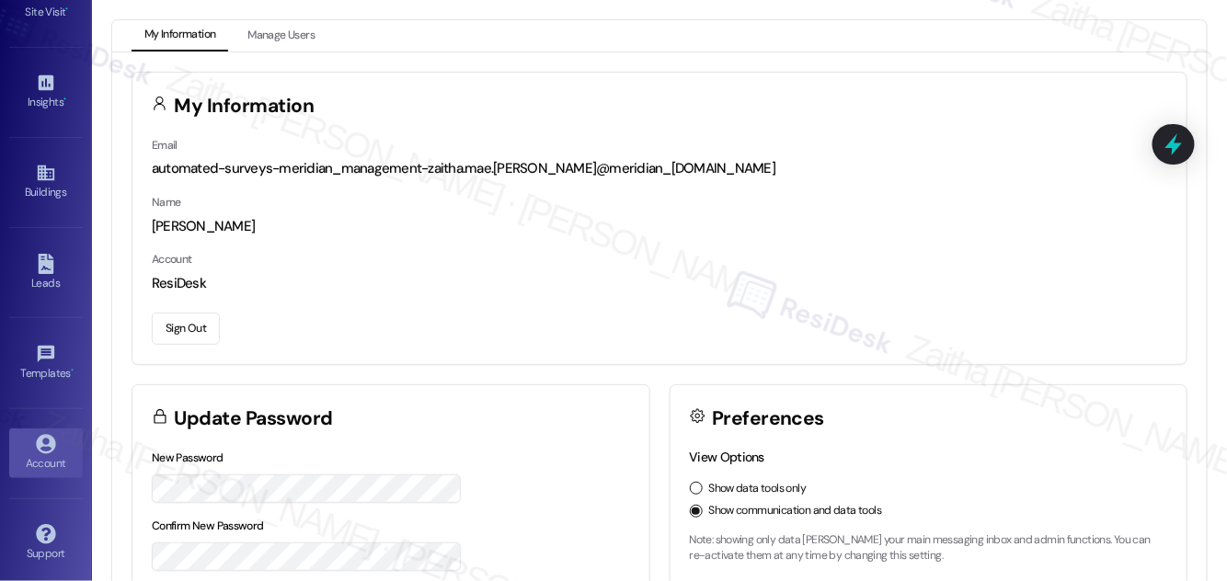
click at [175, 325] on button "Sign Out" at bounding box center [186, 329] width 68 height 32
